Goal: Use online tool/utility: Utilize a website feature to perform a specific function

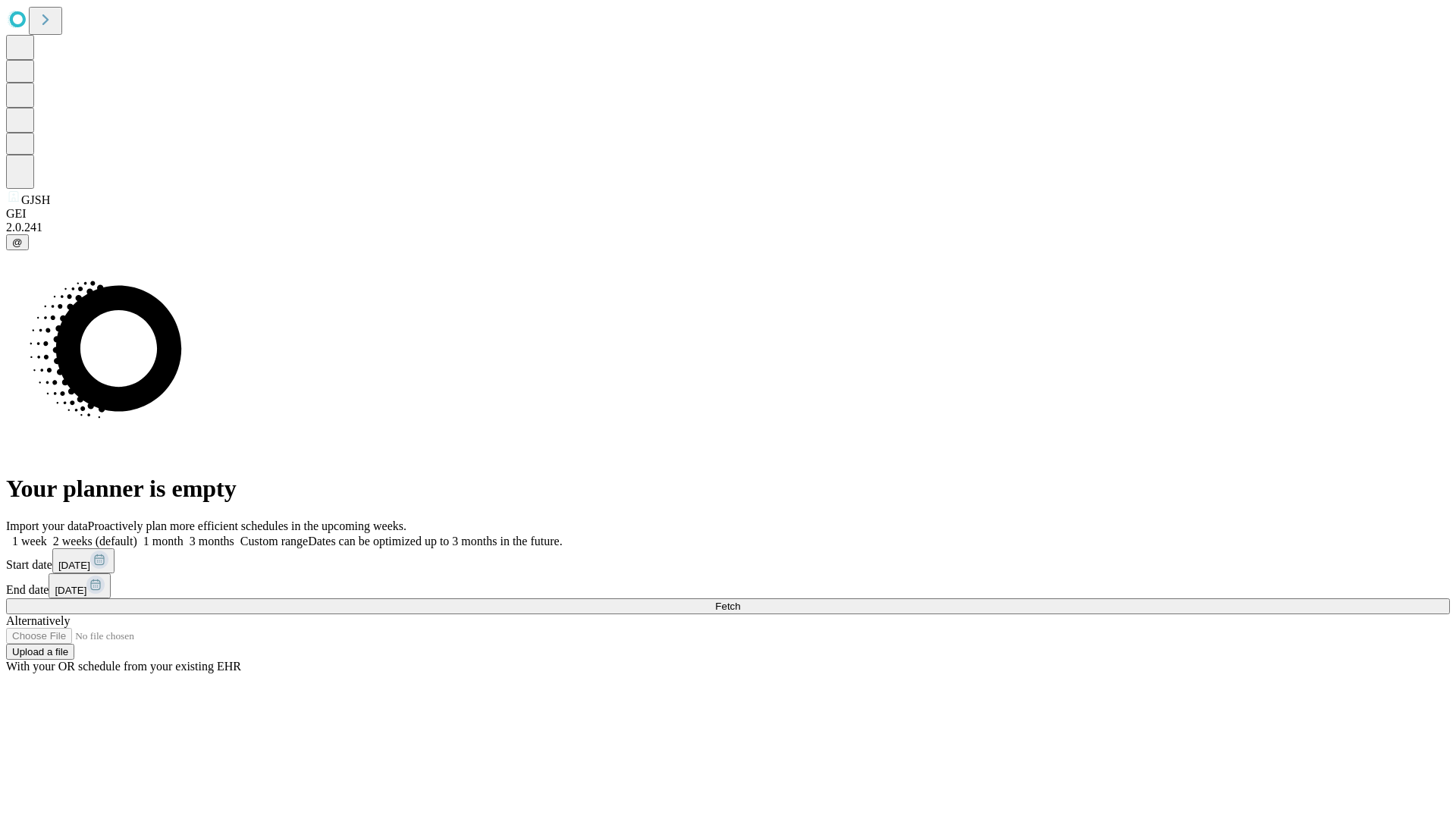
click at [740, 601] on span "Fetch" at bounding box center [728, 606] width 25 height 11
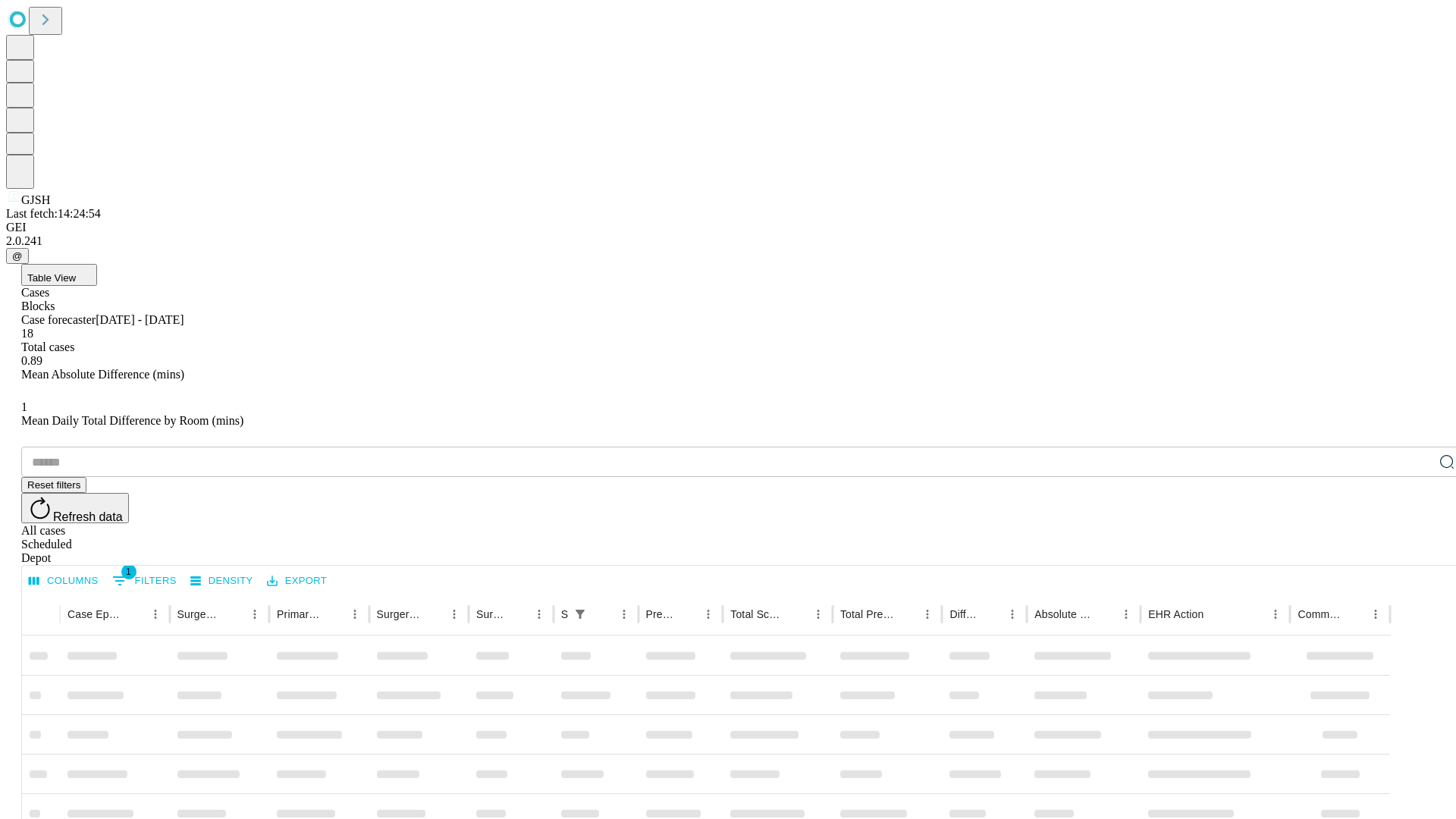
click at [76, 272] on span "Table View" at bounding box center [51, 277] width 49 height 11
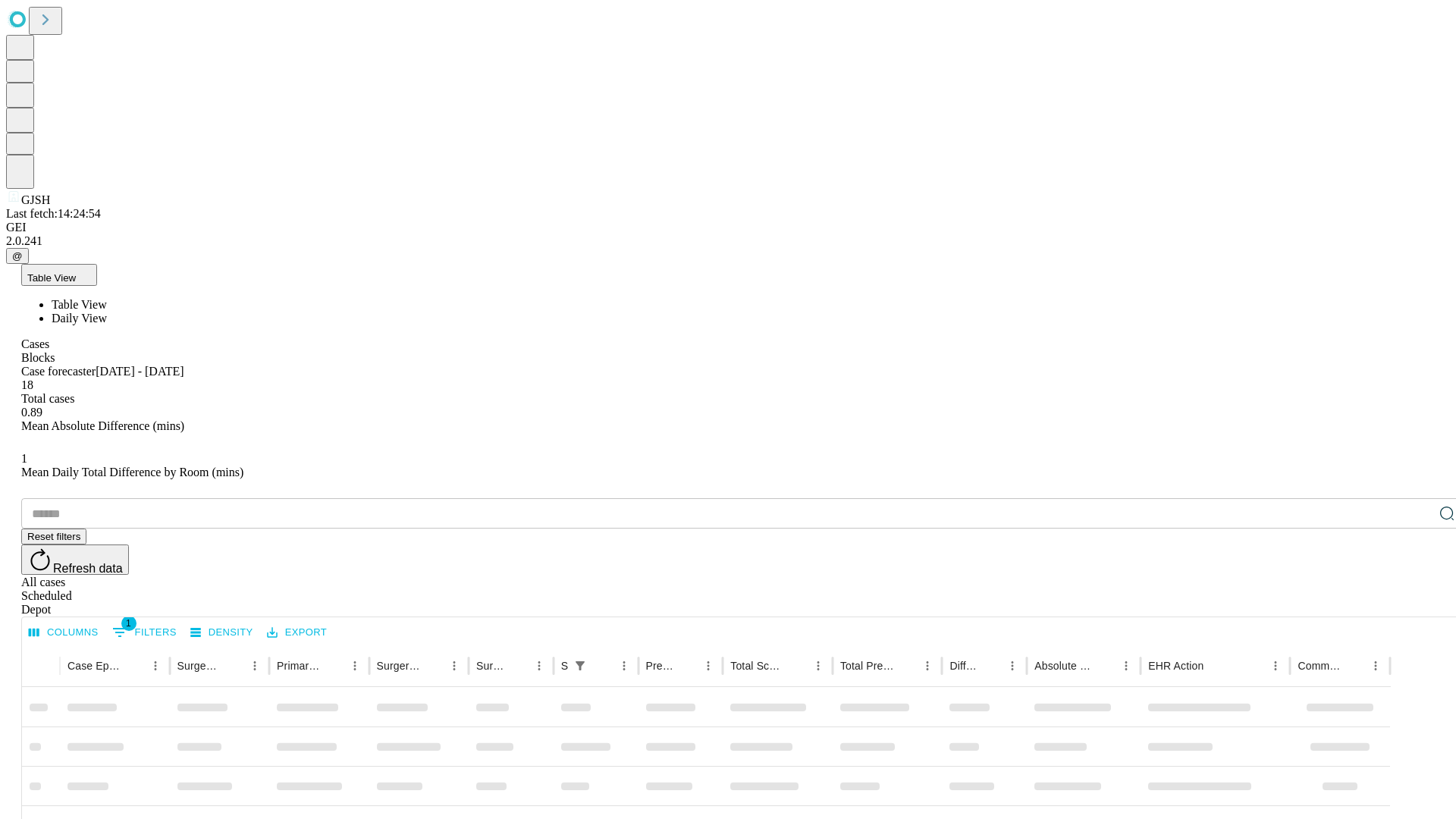
click at [107, 312] on span "Daily View" at bounding box center [79, 318] width 56 height 13
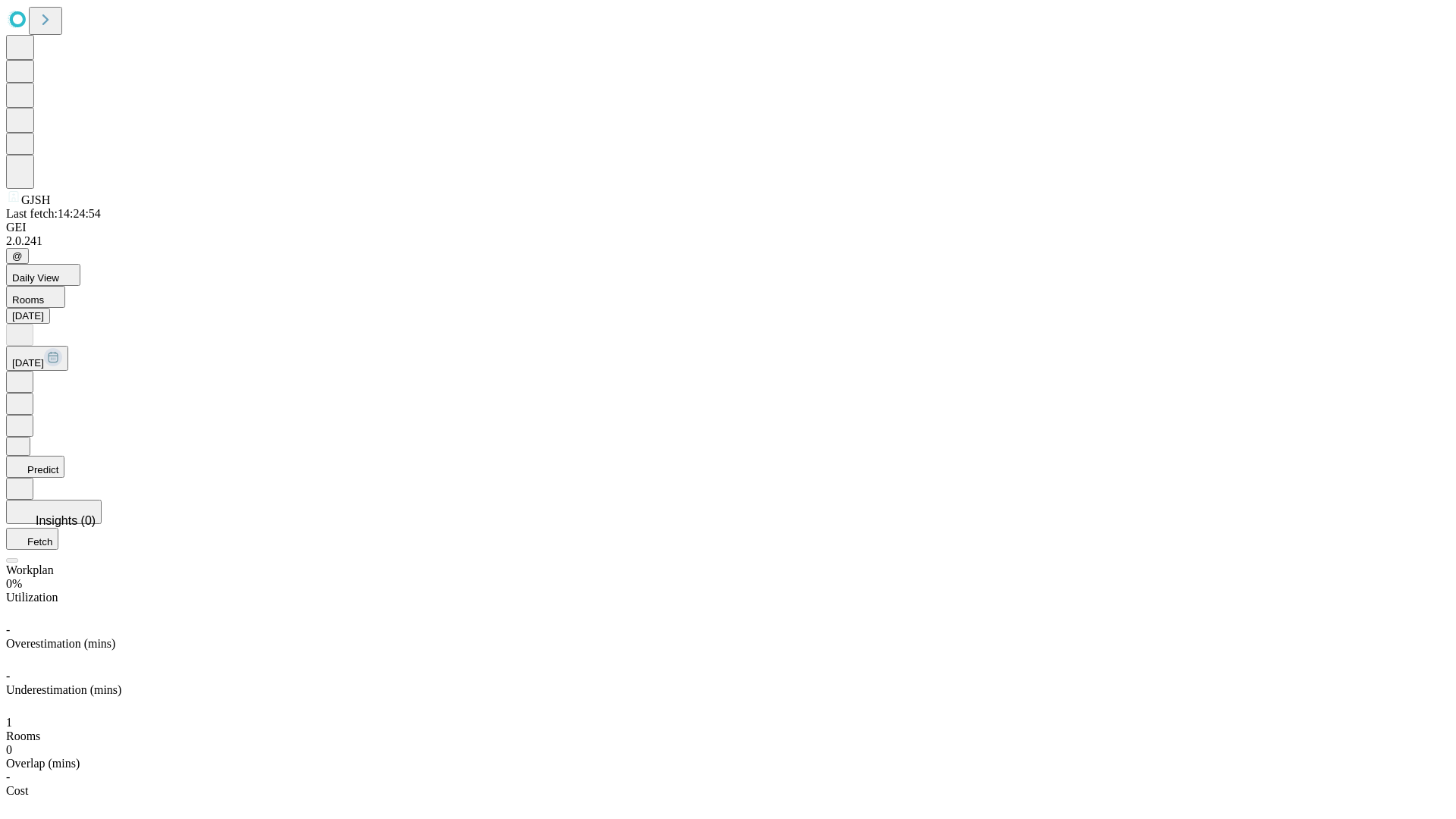
click at [64, 456] on button "Predict" at bounding box center [35, 466] width 58 height 22
